Goal: Task Accomplishment & Management: Manage account settings

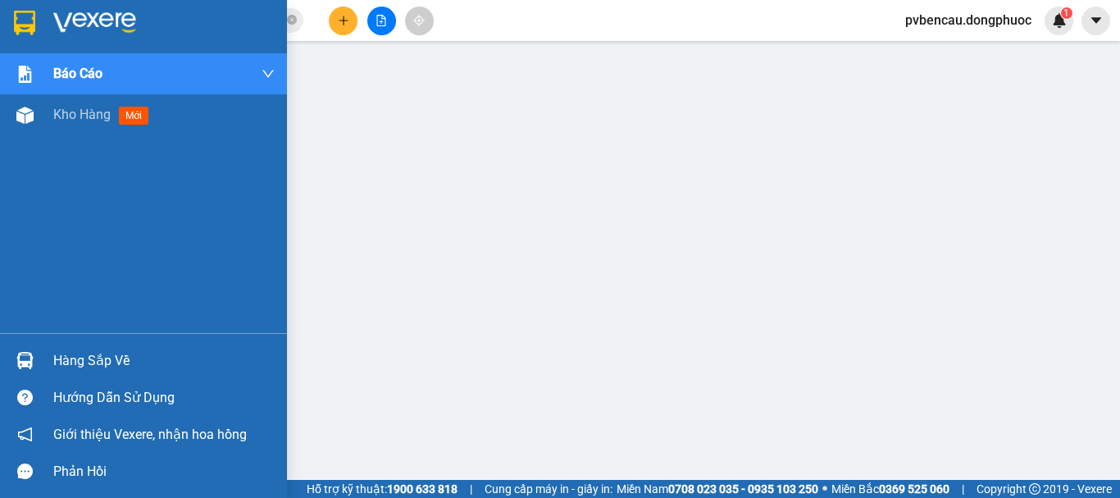
scroll to position [82, 0]
click at [38, 121] on div at bounding box center [25, 115] width 29 height 29
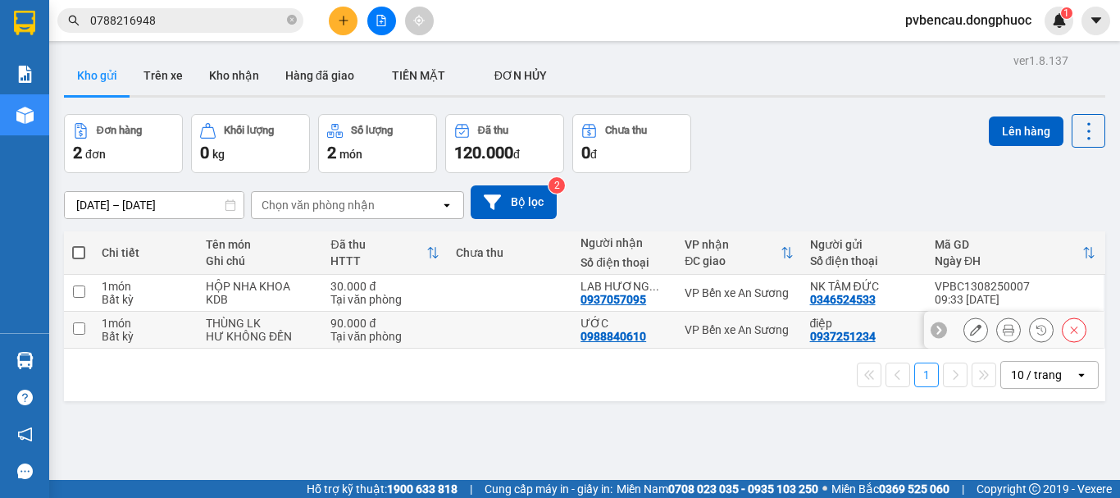
click at [458, 330] on td at bounding box center [510, 330] width 125 height 37
checkbox input "true"
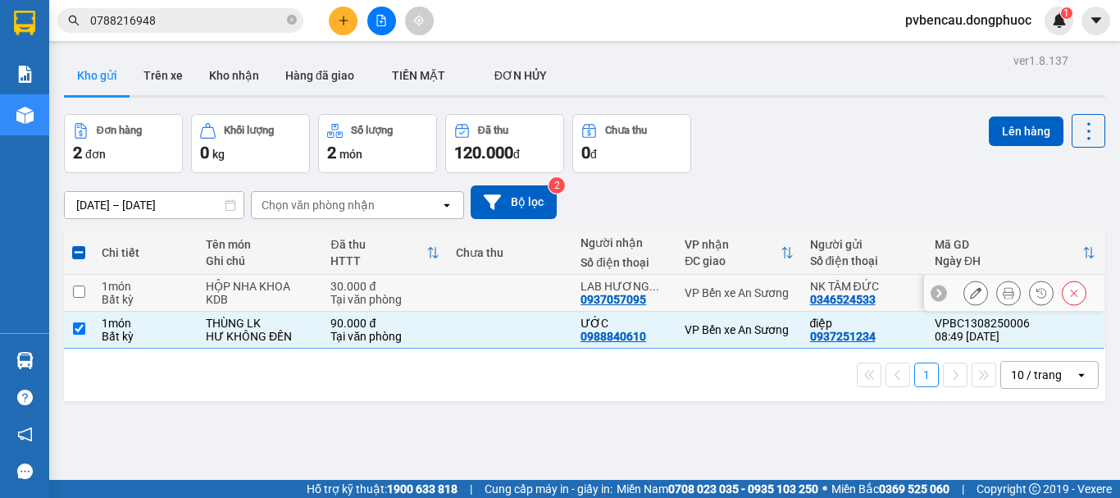
click at [433, 294] on div "Tại văn phòng" at bounding box center [384, 299] width 108 height 13
checkbox input "true"
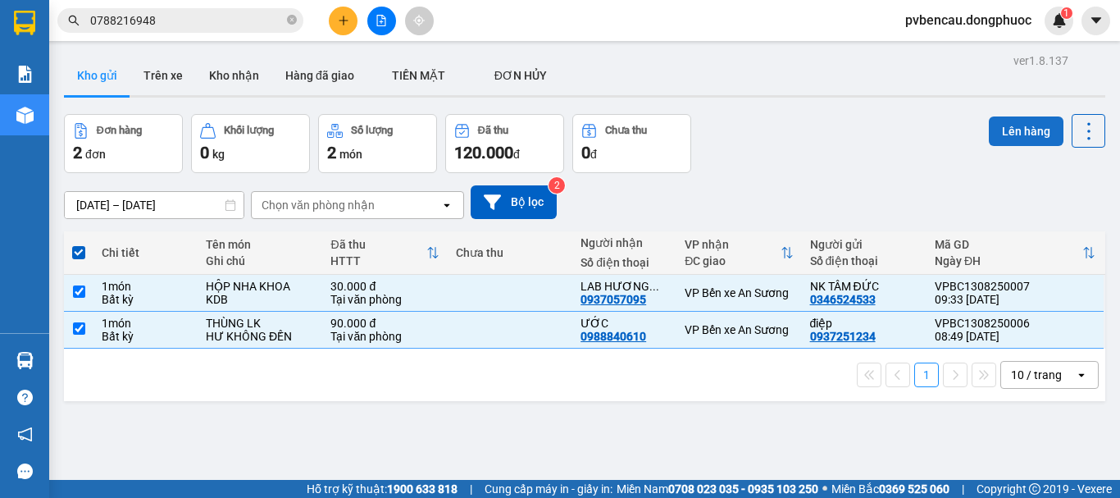
click at [1013, 121] on button "Lên hàng" at bounding box center [1026, 131] width 75 height 30
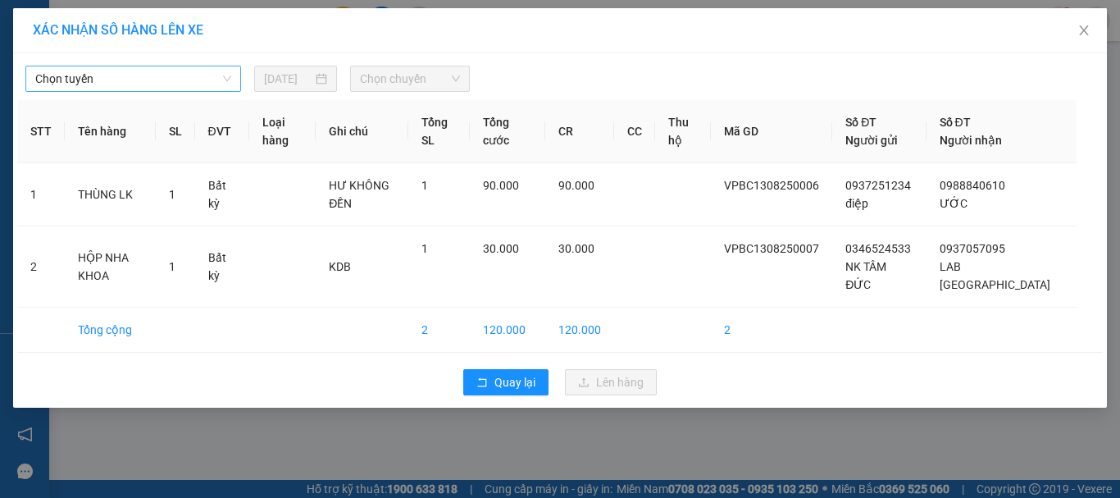
click at [84, 86] on span "Chọn tuyến" at bounding box center [133, 78] width 196 height 25
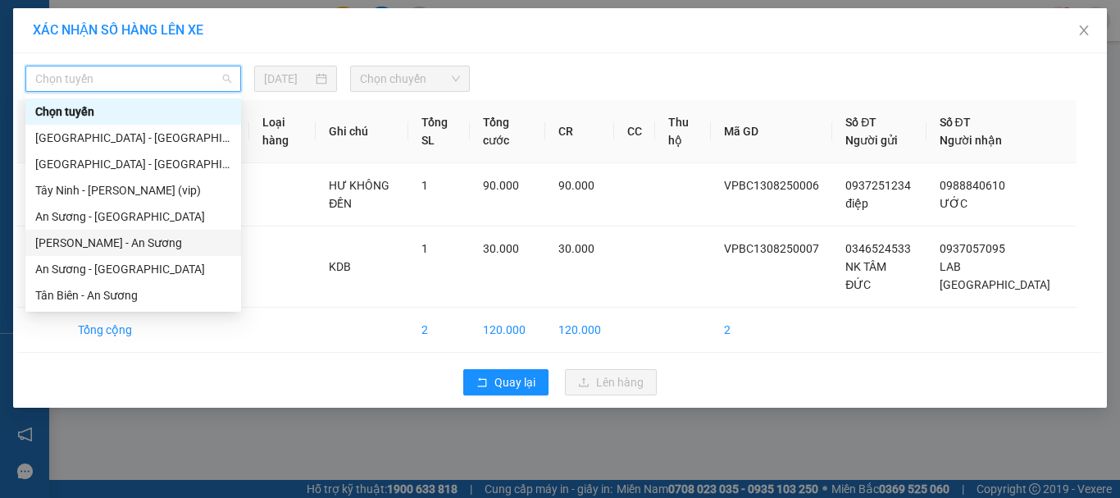
click at [95, 239] on div "[PERSON_NAME] - An Sương" at bounding box center [133, 243] width 196 height 18
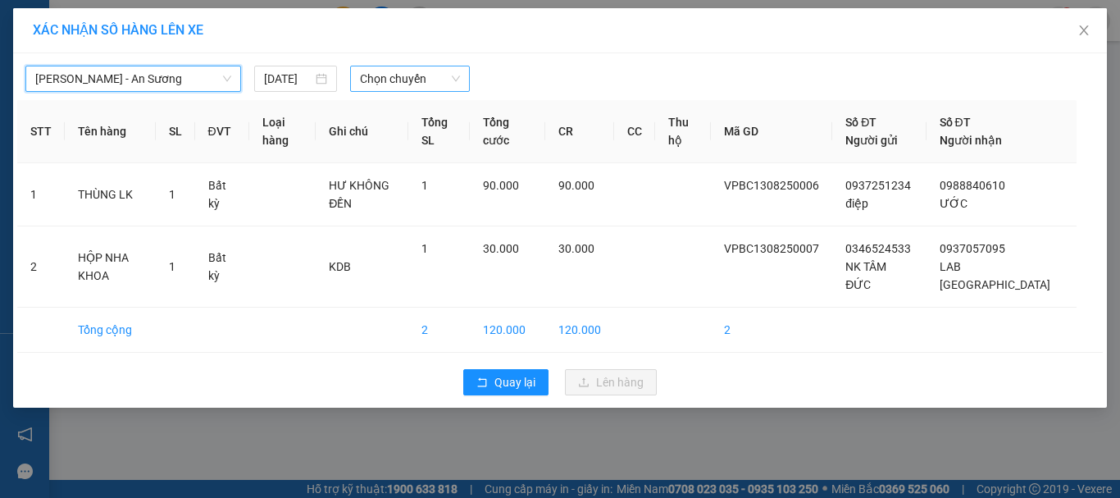
click at [403, 81] on span "Chọn chuyến" at bounding box center [410, 78] width 101 height 25
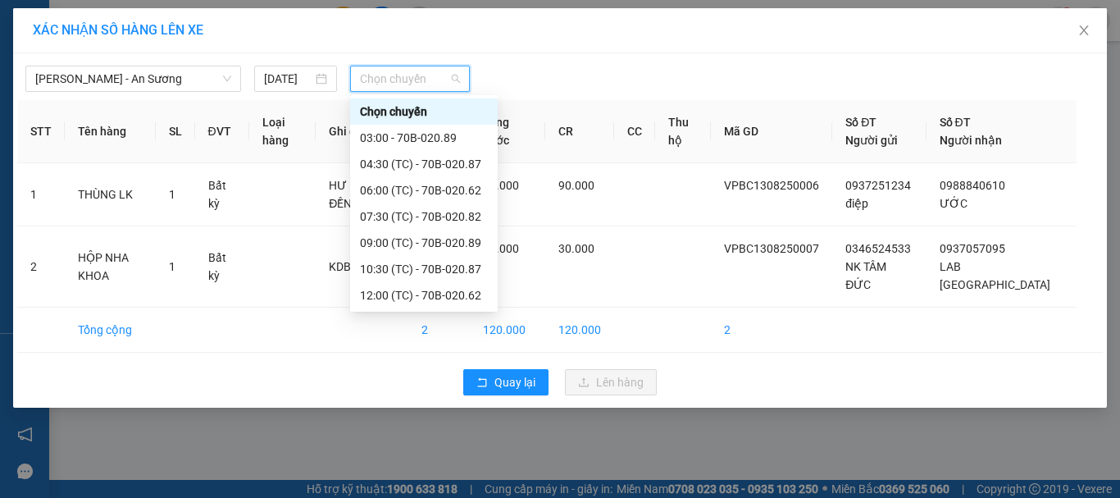
scroll to position [79, 0]
click at [466, 166] on div "09:00 (TC) - 70B-020.89" at bounding box center [424, 164] width 128 height 18
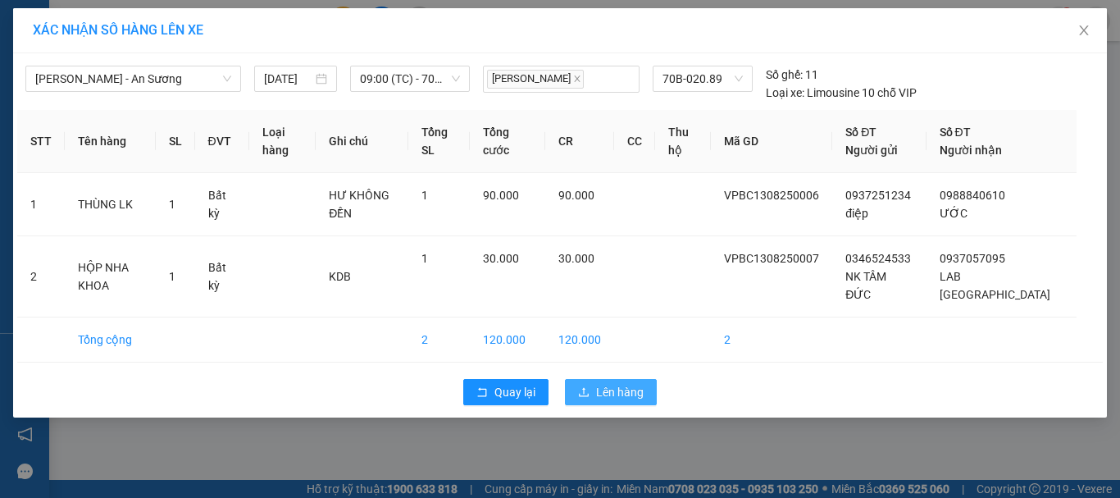
click at [597, 389] on span "Lên hàng" at bounding box center [620, 392] width 48 height 18
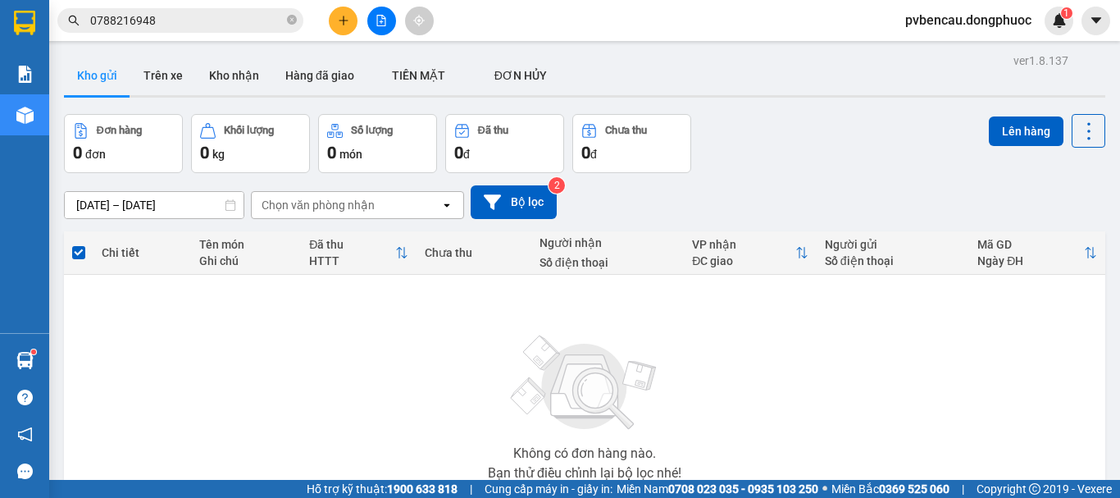
drag, startPoint x: 212, startPoint y: 366, endPoint x: 217, endPoint y: 356, distance: 11.4
click at [212, 366] on div "Không có đơn hàng nào. Bạn thử điều chỉnh lại bộ lọc nhé!" at bounding box center [584, 403] width 1025 height 246
click at [234, 76] on button "Kho nhận" at bounding box center [234, 75] width 76 height 39
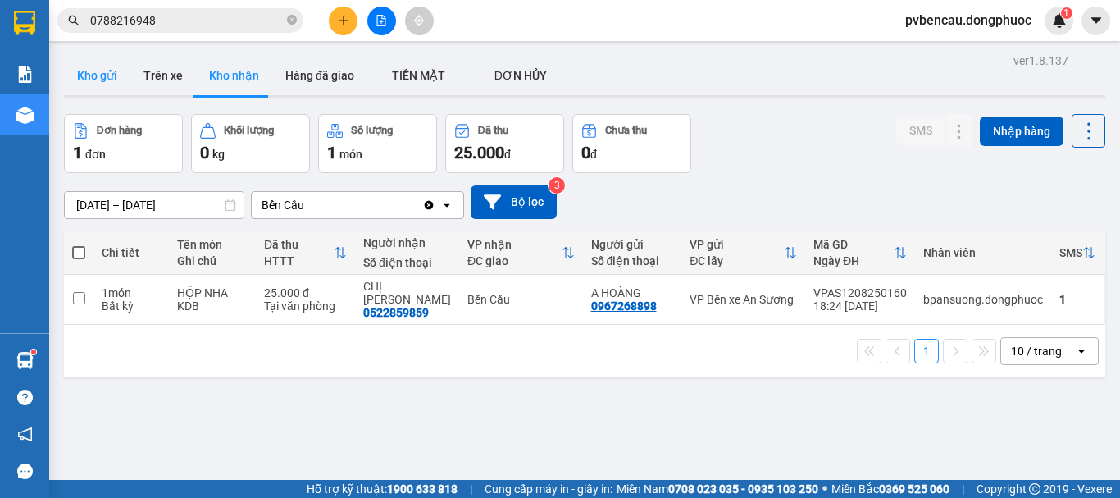
click at [99, 63] on button "Kho gửi" at bounding box center [97, 75] width 66 height 39
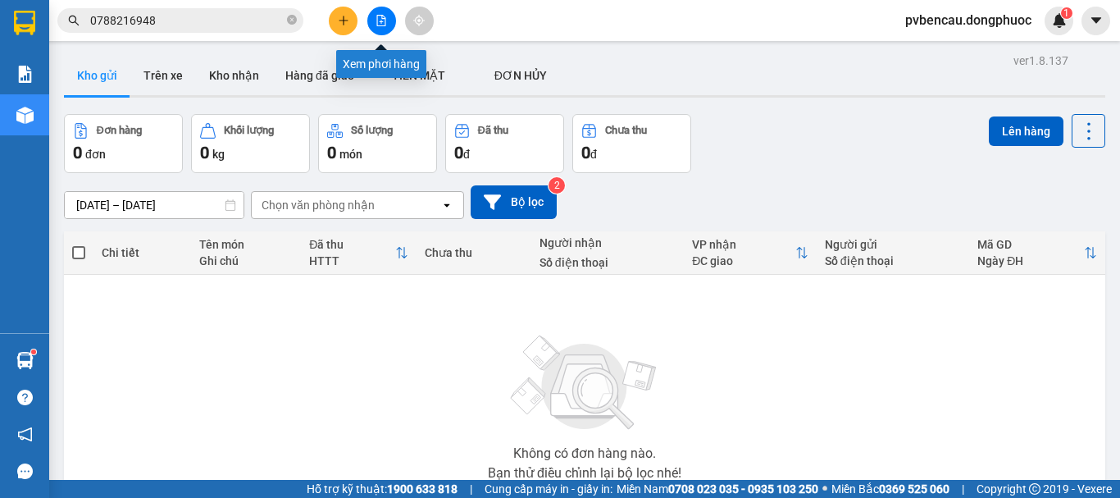
click at [385, 27] on button at bounding box center [381, 21] width 29 height 29
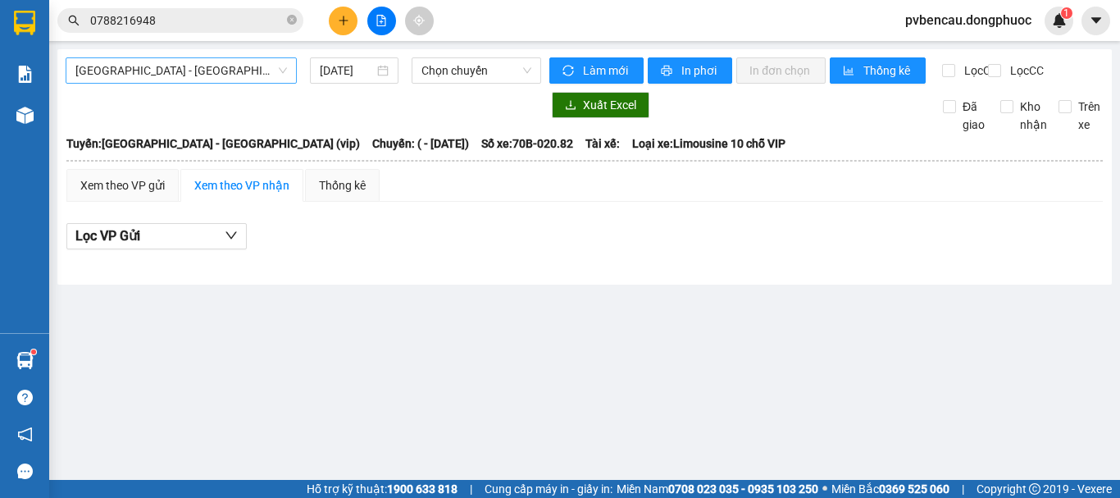
click at [265, 75] on span "[GEOGRAPHIC_DATA] - [GEOGRAPHIC_DATA] (vip)" at bounding box center [181, 70] width 212 height 25
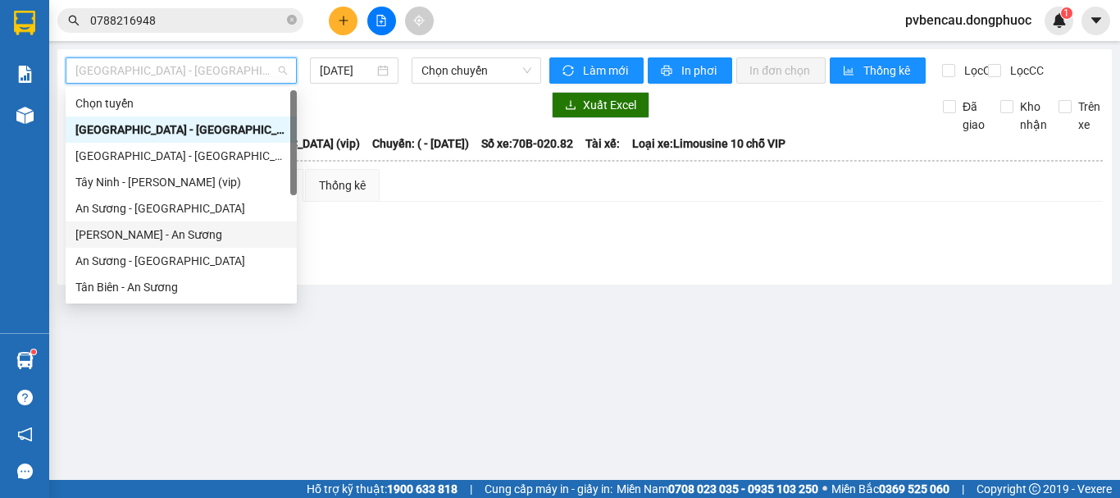
click at [147, 226] on div "[PERSON_NAME] - An Sương" at bounding box center [181, 234] width 212 height 18
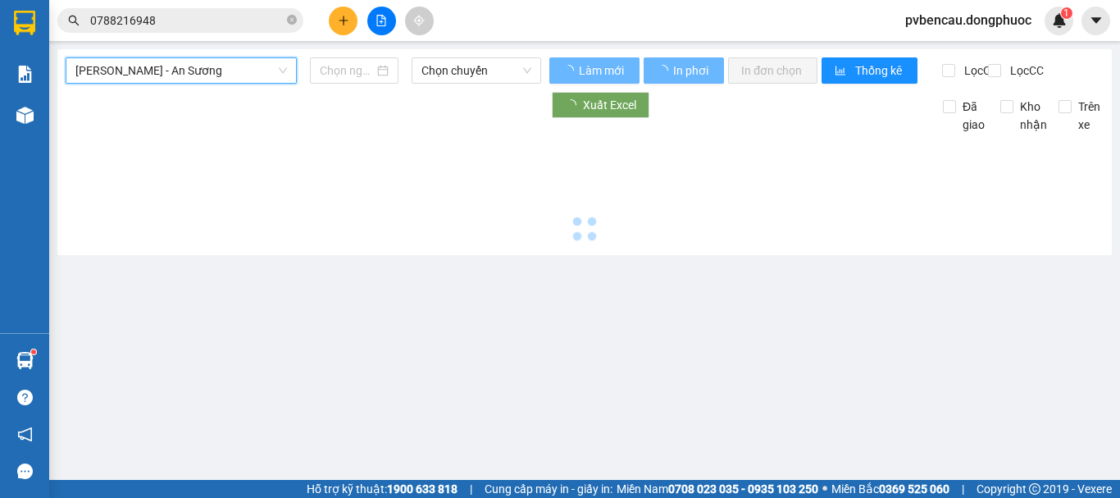
type input "[DATE]"
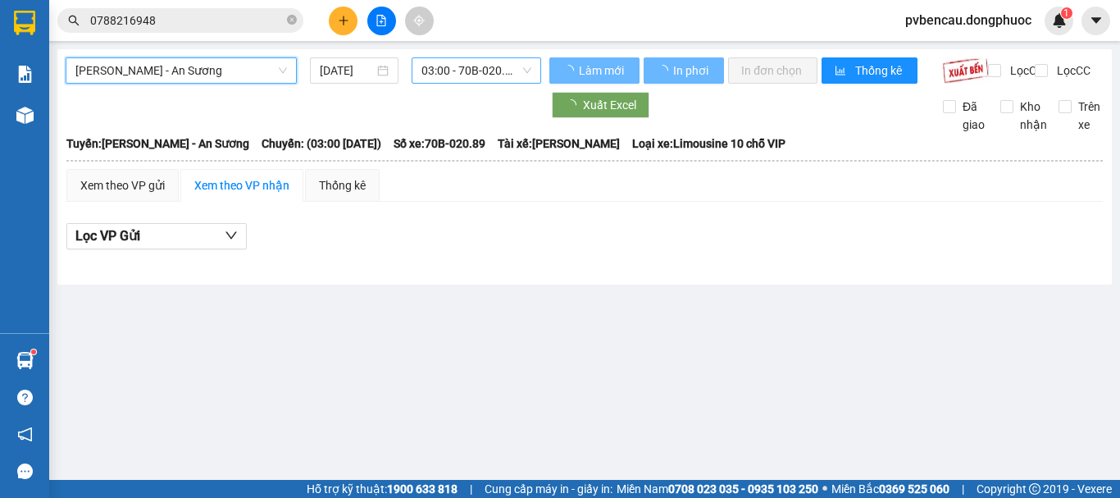
click at [476, 77] on span "03:00 - 70B-020.89" at bounding box center [476, 70] width 110 height 25
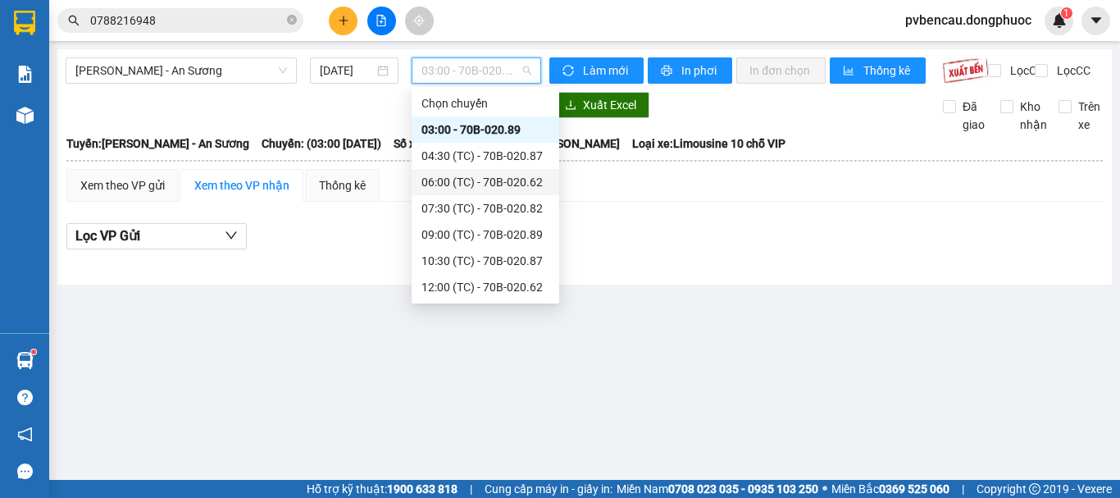
click at [476, 182] on div "06:00 (TC) - 70B-020.62" at bounding box center [485, 182] width 128 height 18
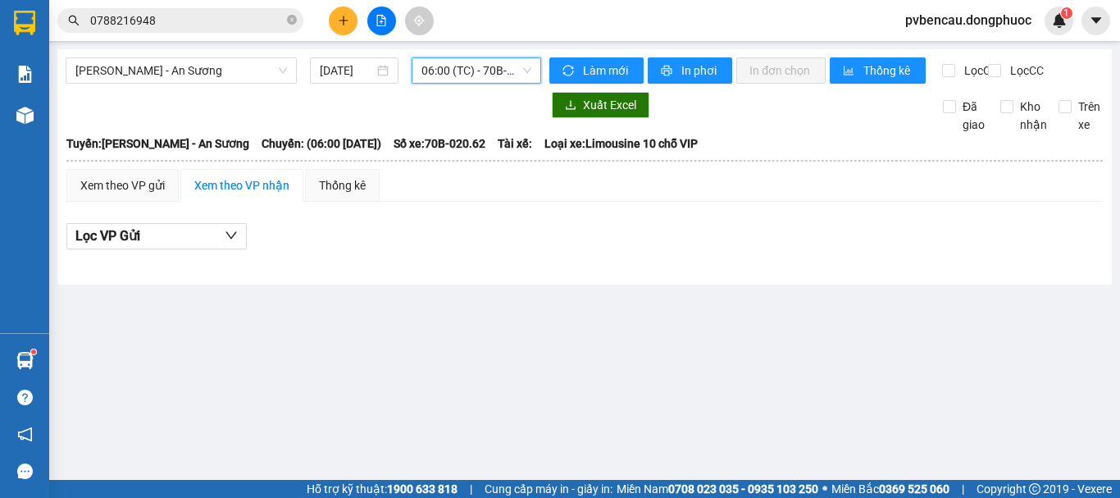
click at [478, 76] on span "06:00 (TC) - 70B-020.62" at bounding box center [476, 70] width 110 height 25
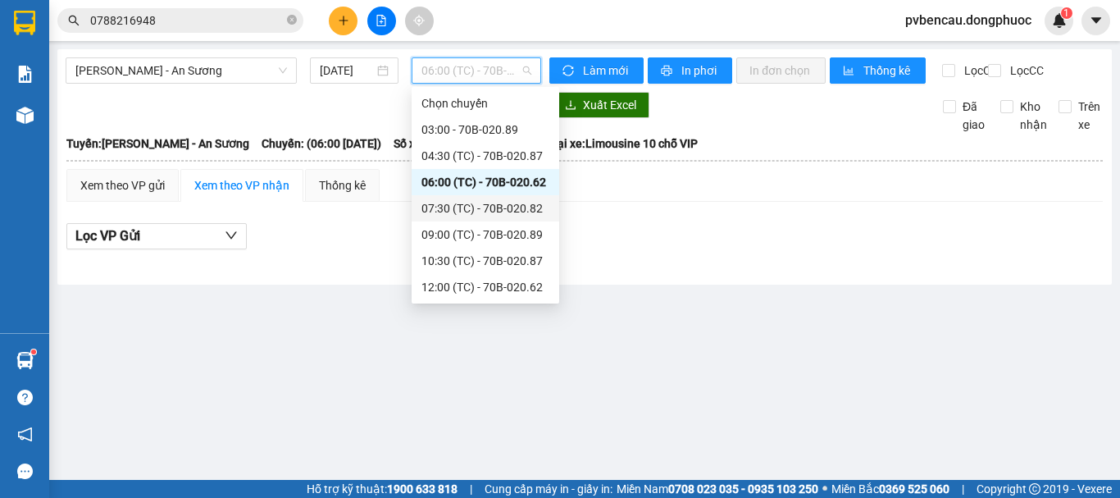
click at [485, 210] on div "07:30 (TC) - 70B-020.82" at bounding box center [485, 208] width 128 height 18
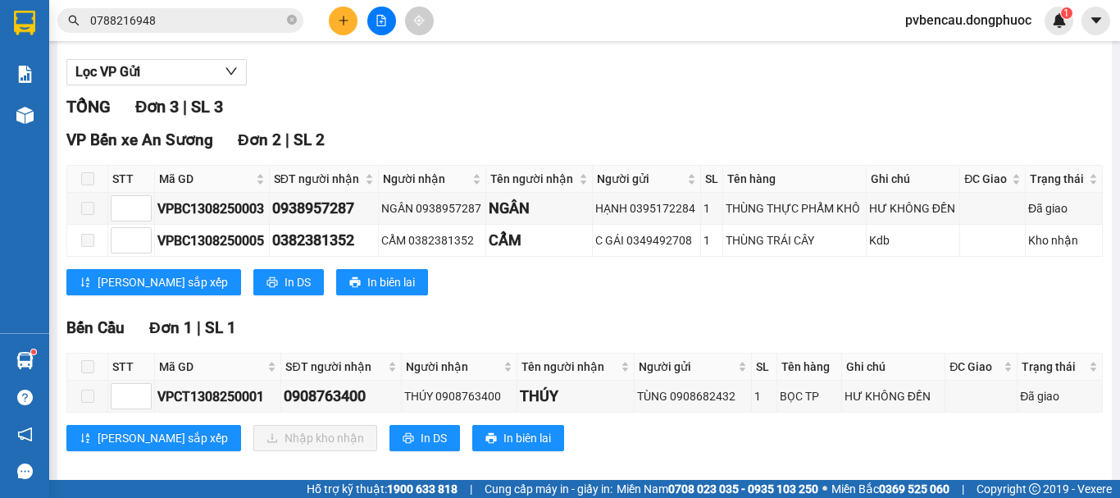
scroll to position [195, 0]
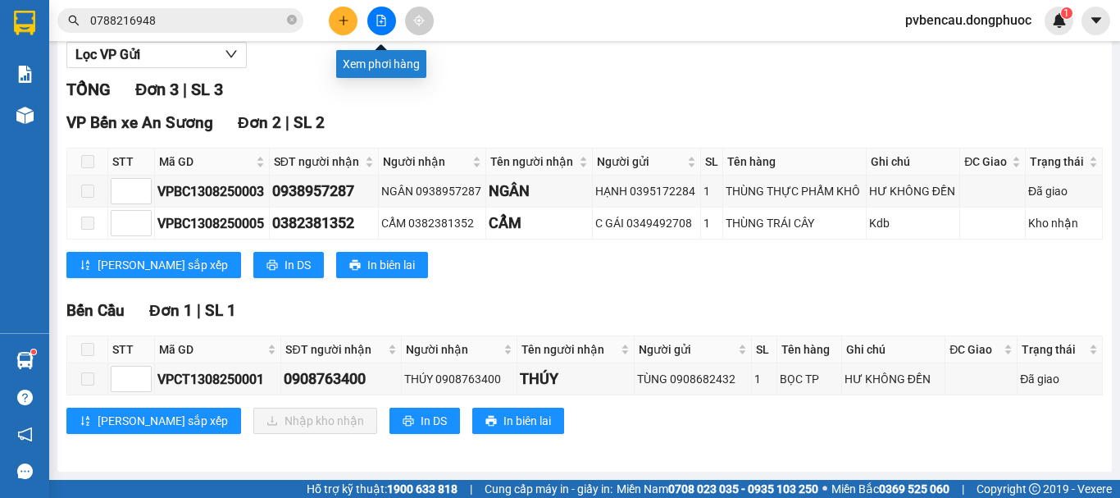
click at [386, 25] on icon "file-add" at bounding box center [381, 20] width 11 height 11
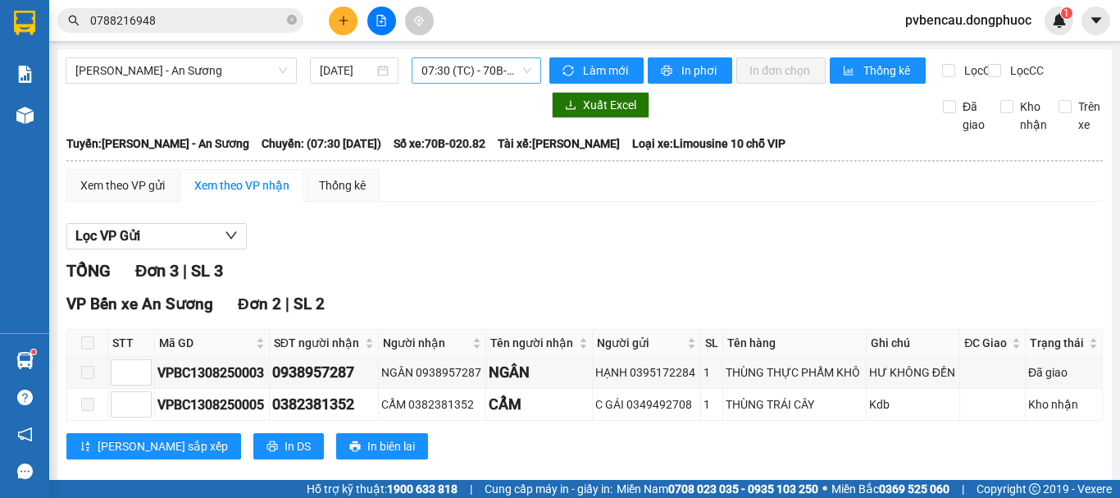
click at [462, 70] on span "07:30 (TC) - 70B-020.82" at bounding box center [476, 70] width 110 height 25
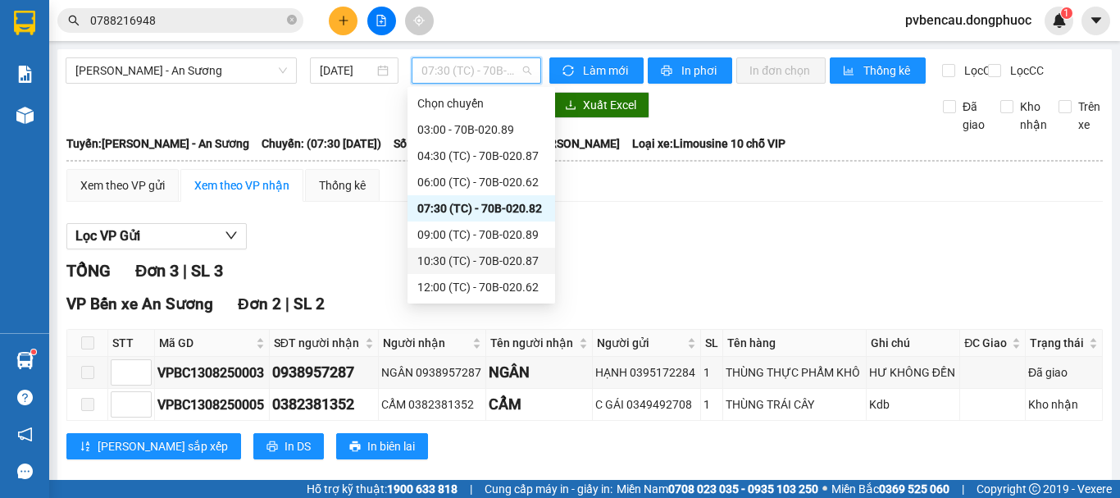
click at [472, 258] on div "10:30 (TC) - 70B-020.87" at bounding box center [481, 261] width 128 height 18
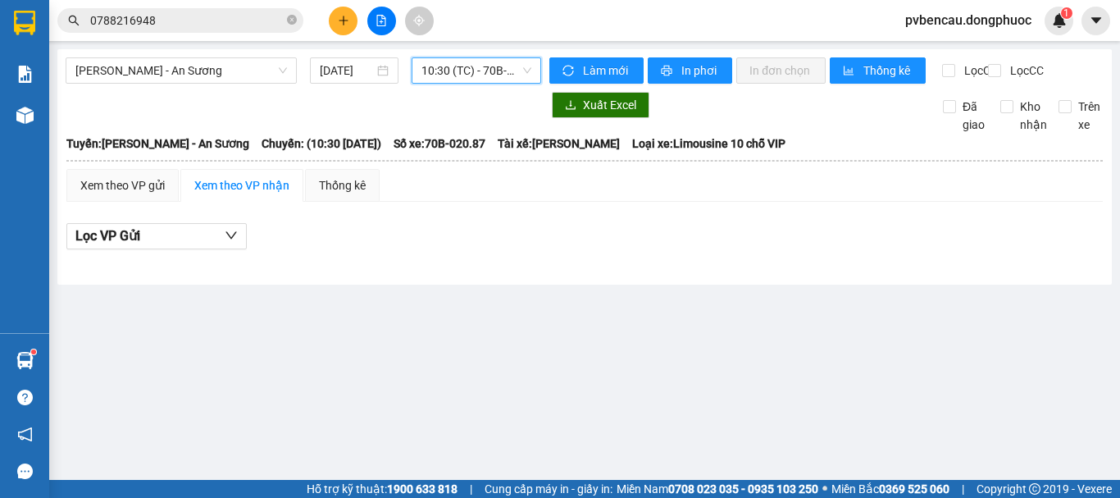
click at [445, 75] on span "10:30 (TC) - 70B-020.87" at bounding box center [476, 70] width 110 height 25
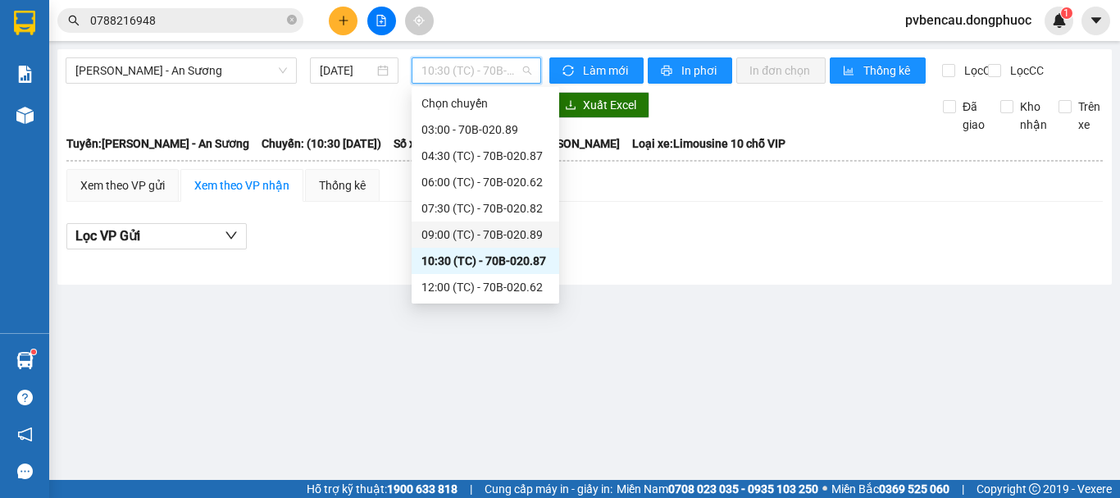
click at [469, 239] on div "09:00 (TC) - 70B-020.89" at bounding box center [485, 234] width 128 height 18
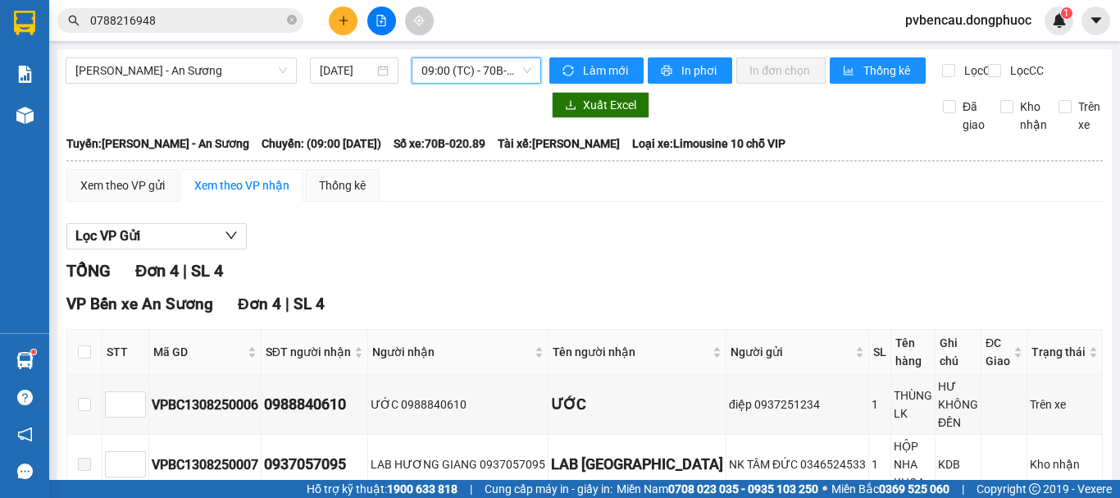
scroll to position [179, 0]
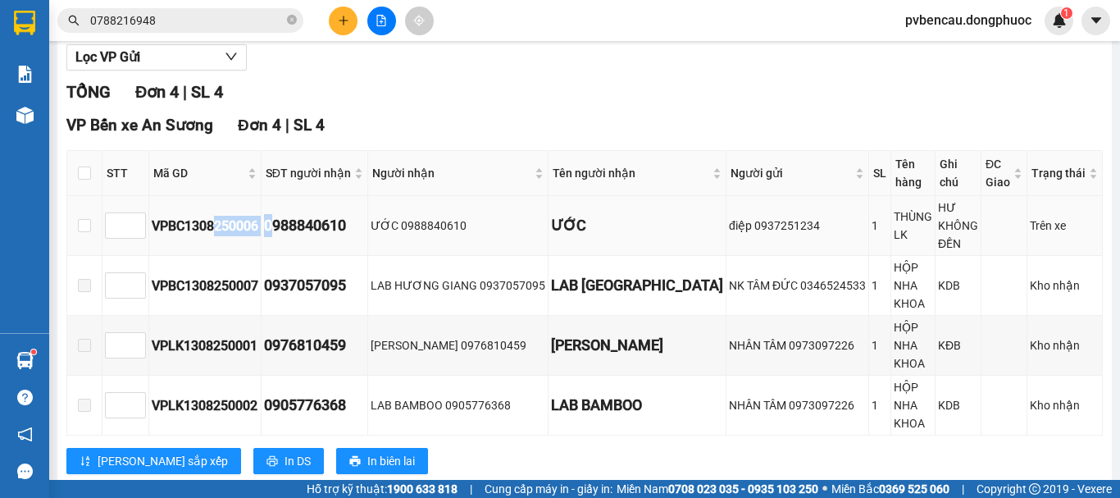
drag, startPoint x: 224, startPoint y: 240, endPoint x: 295, endPoint y: 243, distance: 71.4
click at [284, 243] on tr "VPBC1308250006 0988840610 ƯỚC 0988840610 ƯỚC điệp 0937251234 1 THÙNG LK HƯ KHÔN…" at bounding box center [585, 226] width 1036 height 60
click at [331, 237] on div "0988840610" at bounding box center [314, 225] width 101 height 23
click at [294, 71] on div "Lọc VP Gửi" at bounding box center [584, 57] width 1036 height 27
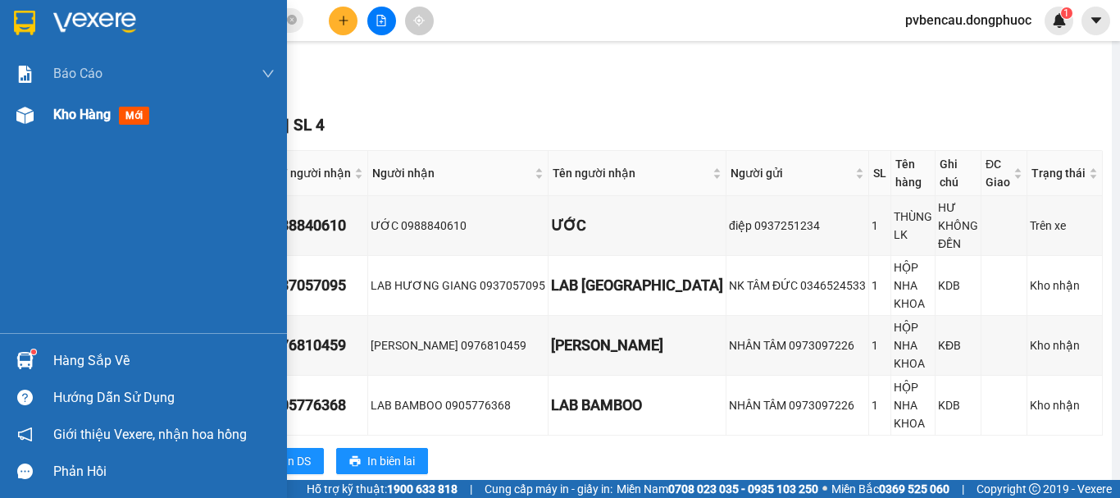
click at [75, 104] on div "Kho hàng mới" at bounding box center [163, 114] width 221 height 41
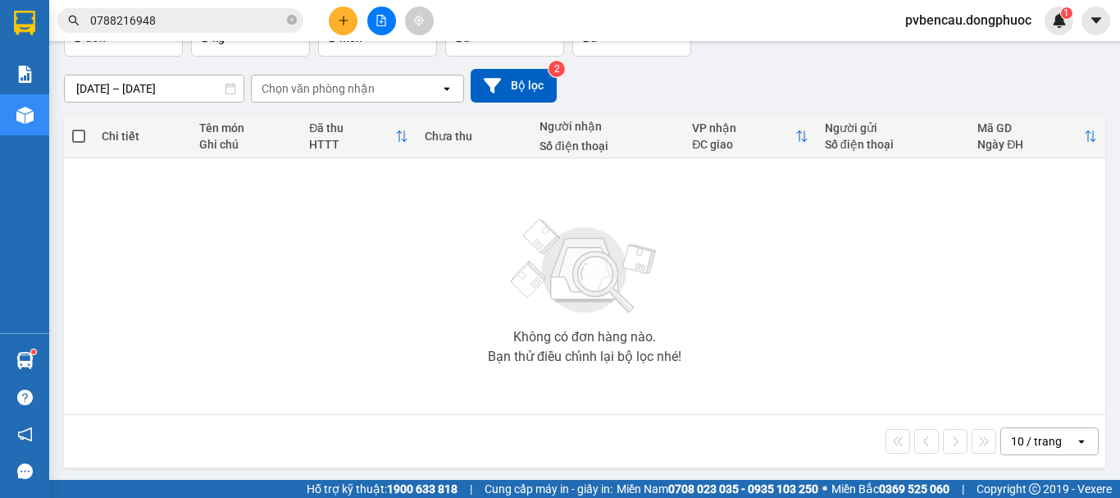
scroll to position [119, 0]
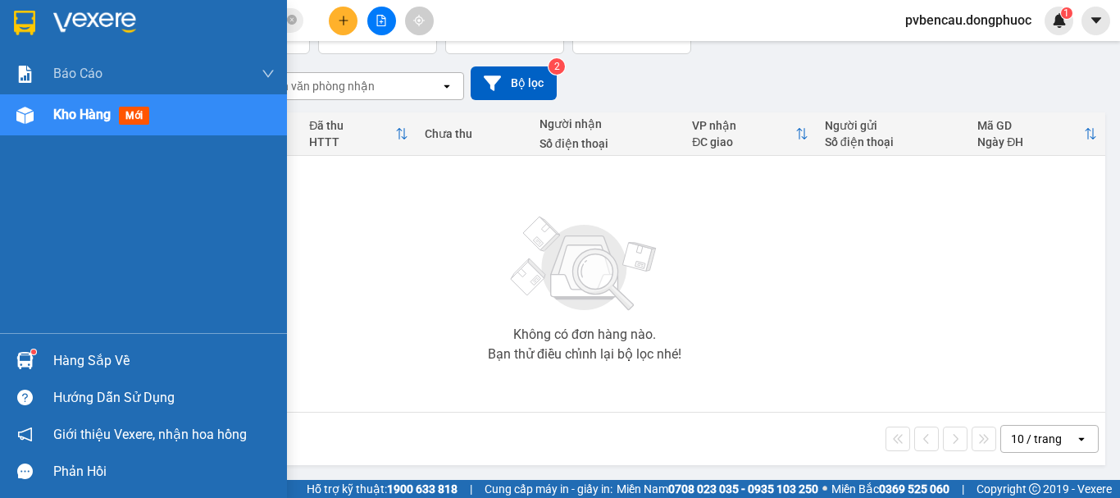
click at [31, 353] on sup at bounding box center [33, 351] width 5 height 5
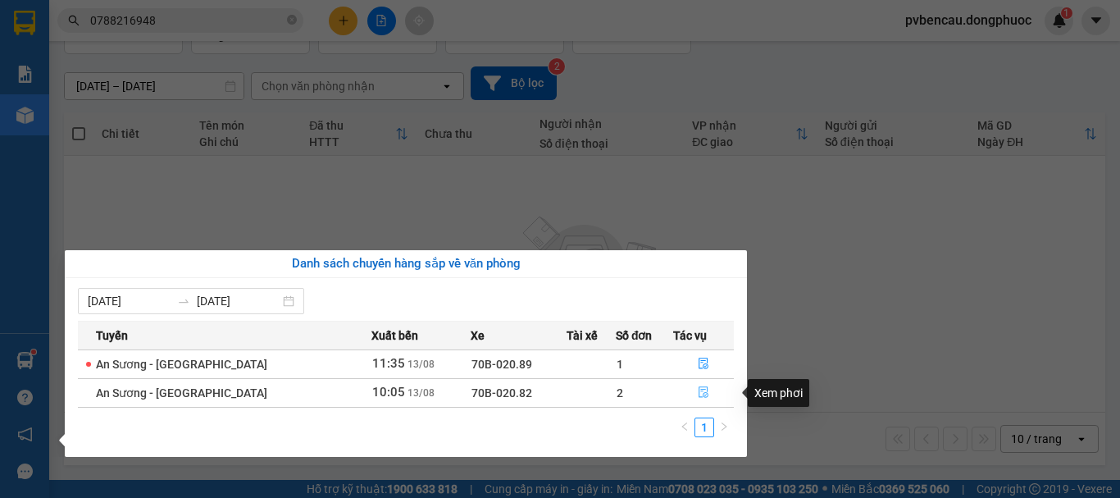
click at [701, 394] on icon "file-done" at bounding box center [703, 391] width 11 height 11
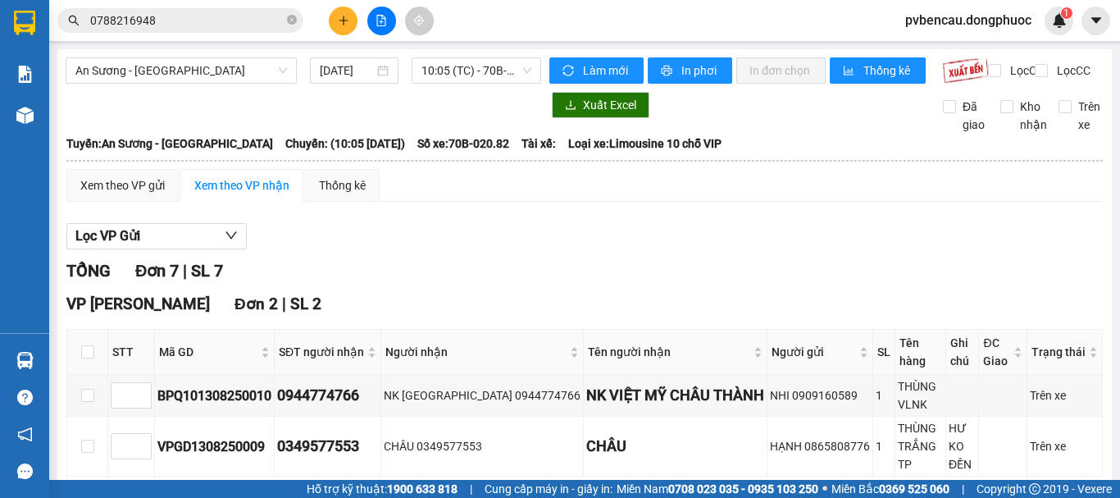
scroll to position [246, 0]
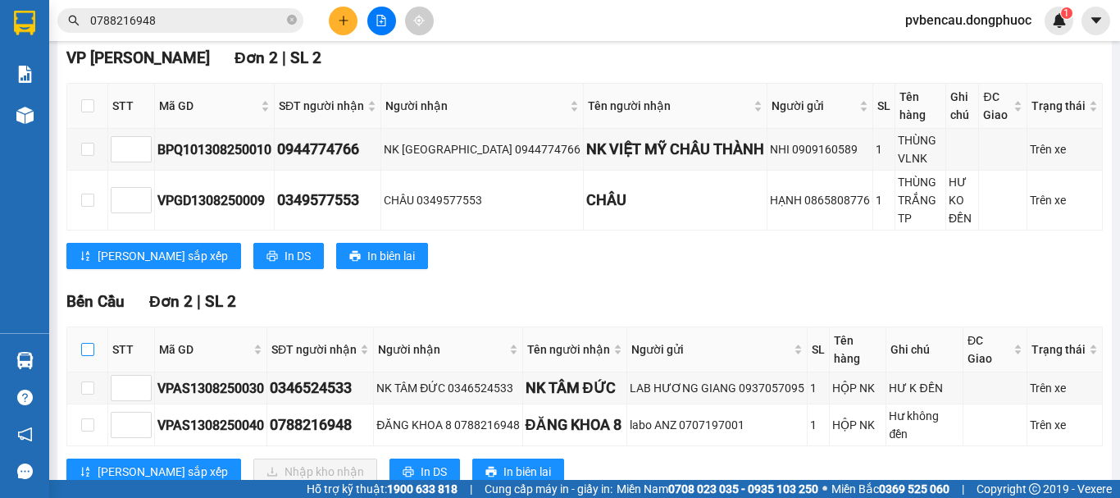
click at [86, 356] on input "checkbox" at bounding box center [87, 349] width 13 height 13
checkbox input "true"
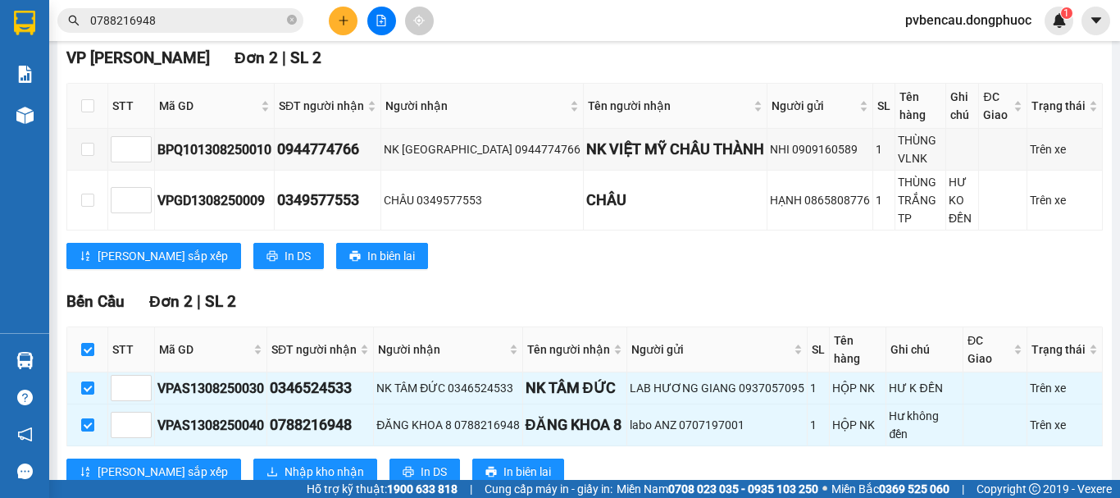
scroll to position [410, 0]
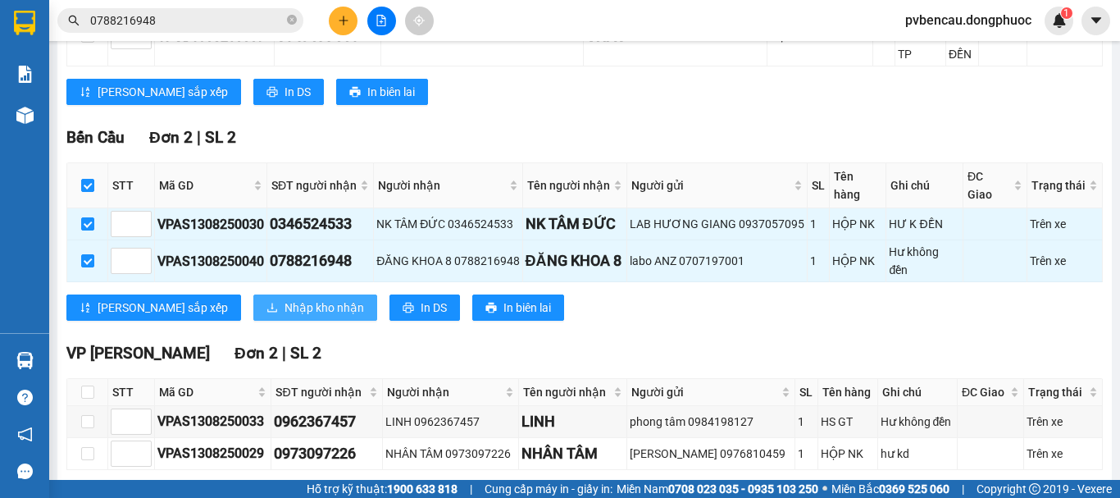
click at [285, 316] on span "Nhập kho nhận" at bounding box center [325, 307] width 80 height 18
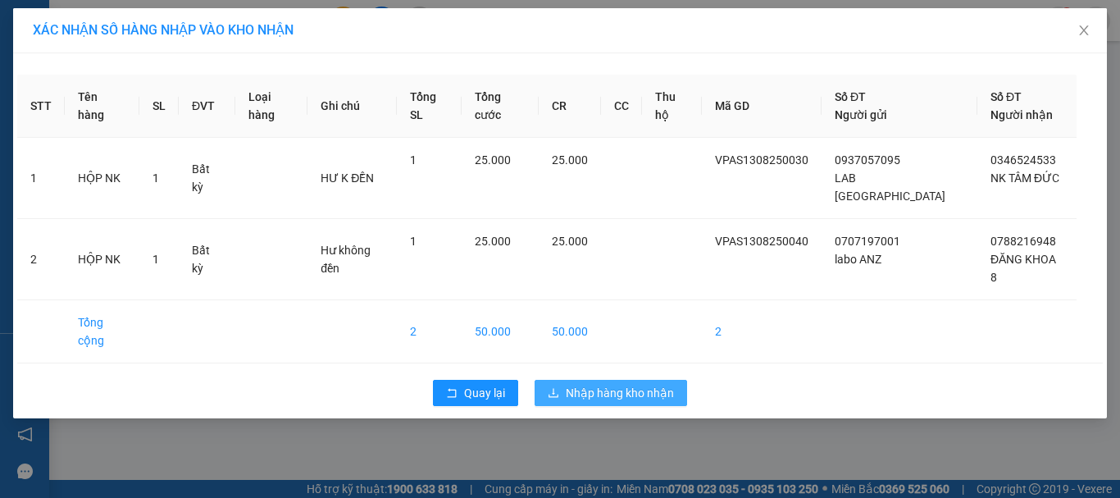
click at [644, 384] on span "Nhập hàng kho nhận" at bounding box center [620, 393] width 108 height 18
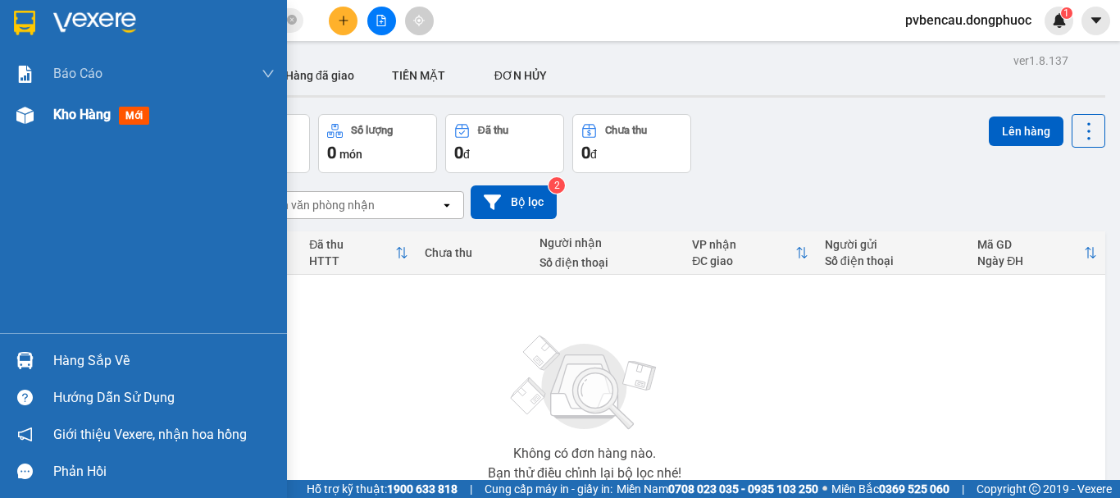
click at [86, 124] on div "Kho hàng mới" at bounding box center [104, 114] width 102 height 20
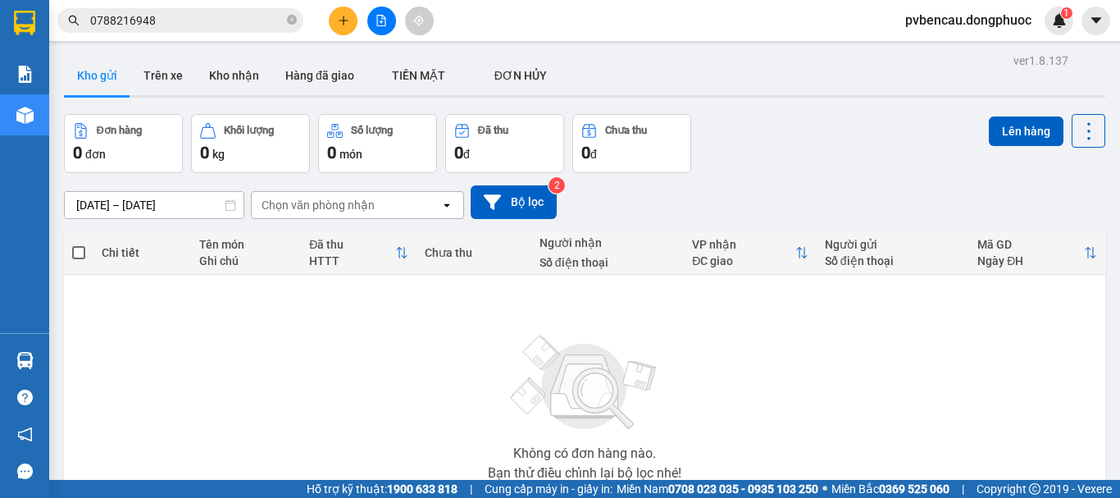
click at [81, 114] on button "Đơn hàng 0 đơn" at bounding box center [123, 143] width 119 height 59
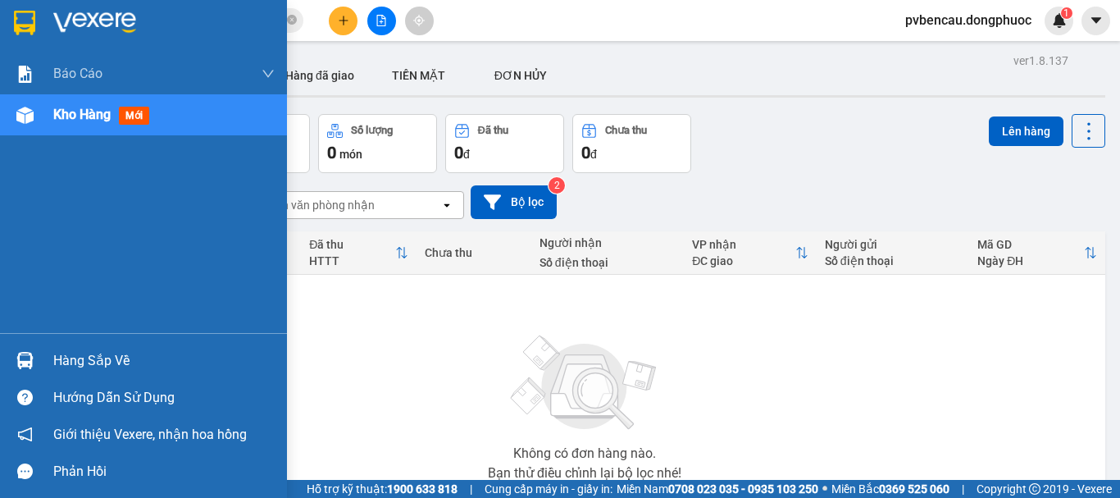
click at [29, 116] on img at bounding box center [24, 115] width 17 height 17
click at [78, 123] on div "Kho hàng mới" at bounding box center [104, 114] width 102 height 20
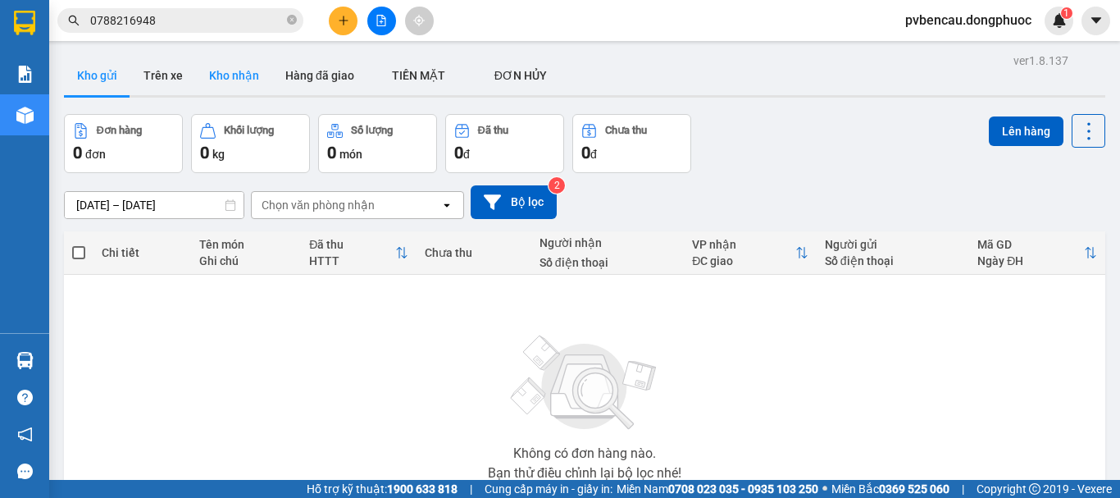
click at [239, 66] on button "Kho nhận" at bounding box center [234, 75] width 76 height 39
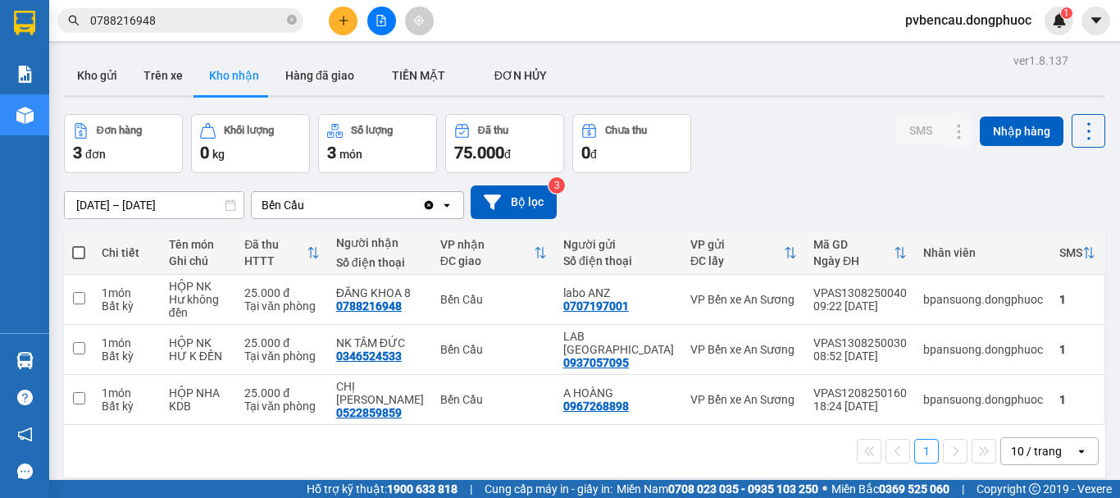
click at [228, 242] on div "Tên món" at bounding box center [198, 244] width 59 height 13
